Goal: Check status: Check status

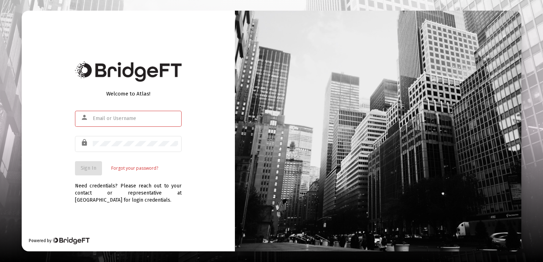
type input "[EMAIL_ADDRESS][DOMAIN_NAME]"
click at [87, 170] on span "Sign In" at bounding box center [89, 168] width 16 height 6
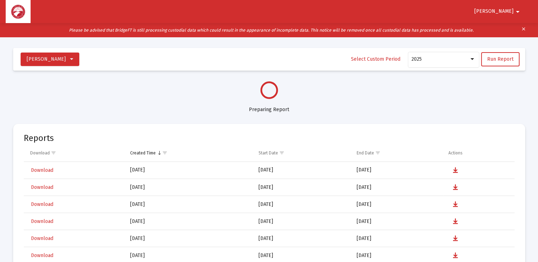
select select "View all"
